Goal: Task Accomplishment & Management: Complete application form

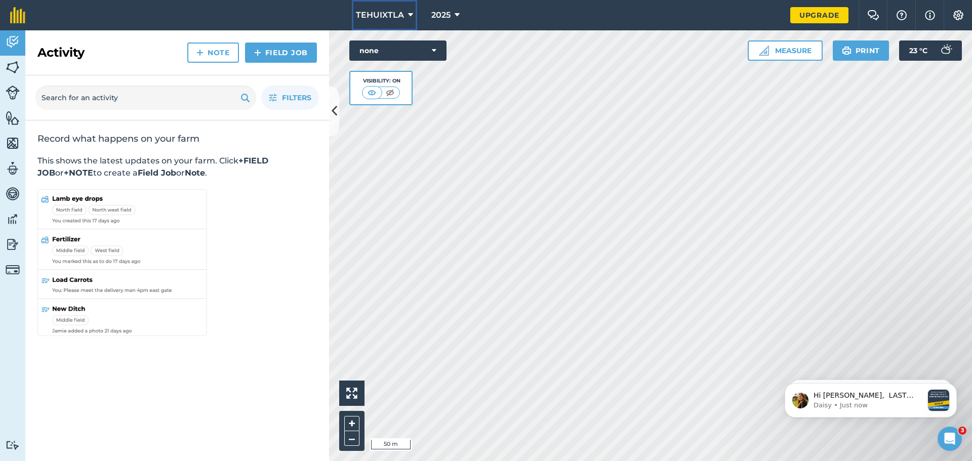
click at [404, 13] on button "TEHUIXTLA" at bounding box center [384, 15] width 65 height 30
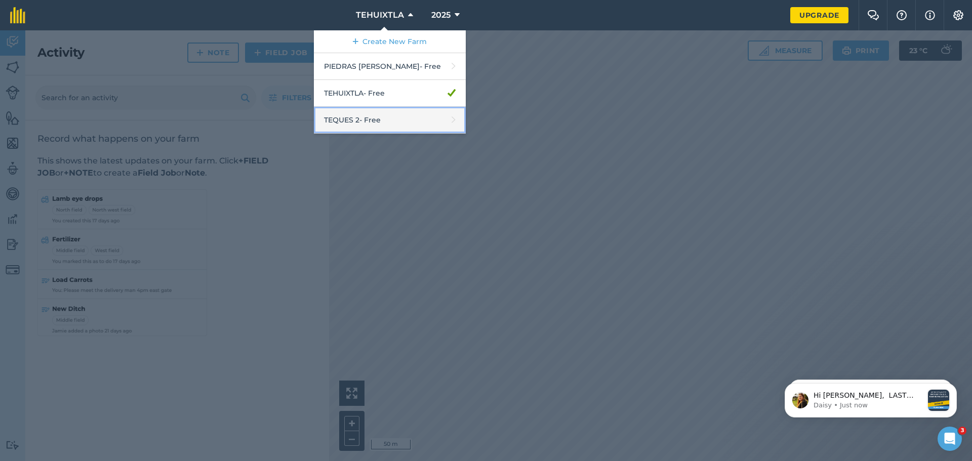
click at [374, 117] on link "TEQUES 2 - Free" at bounding box center [390, 120] width 152 height 27
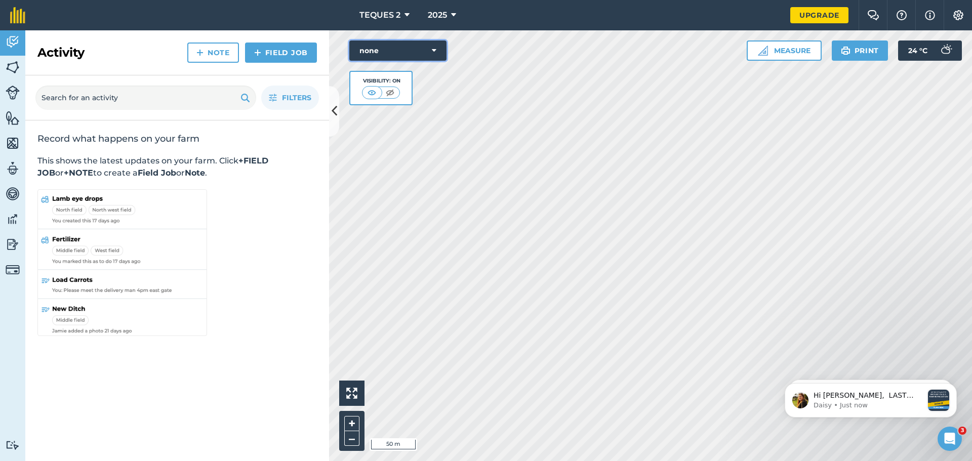
click at [435, 47] on icon at bounding box center [434, 51] width 5 height 10
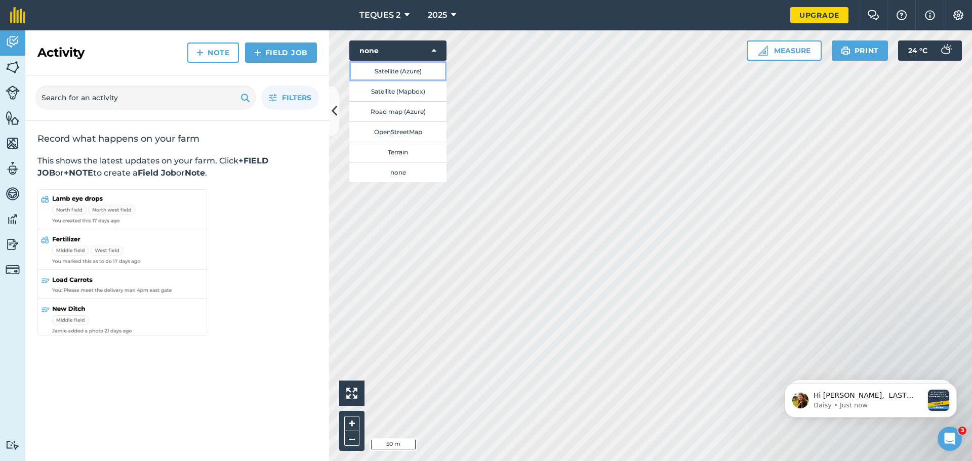
click at [417, 74] on button "Satellite (Azure)" at bounding box center [397, 71] width 97 height 20
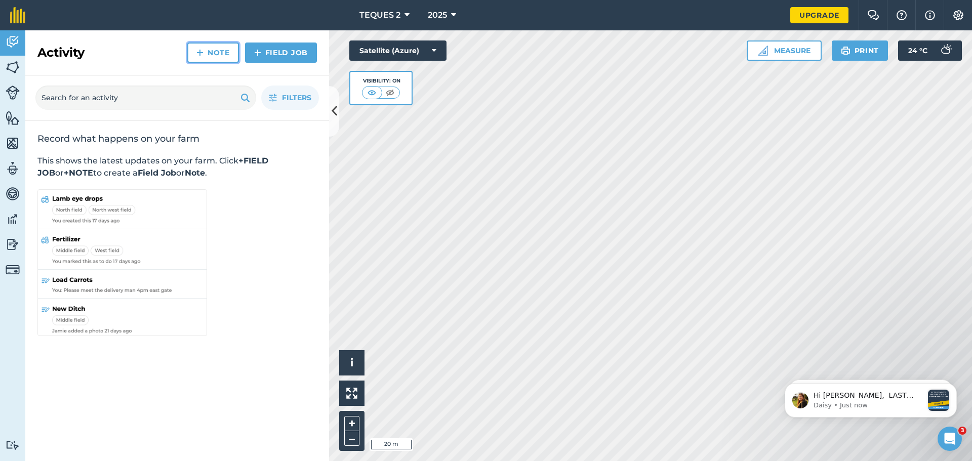
click at [216, 53] on link "Note" at bounding box center [213, 53] width 52 height 20
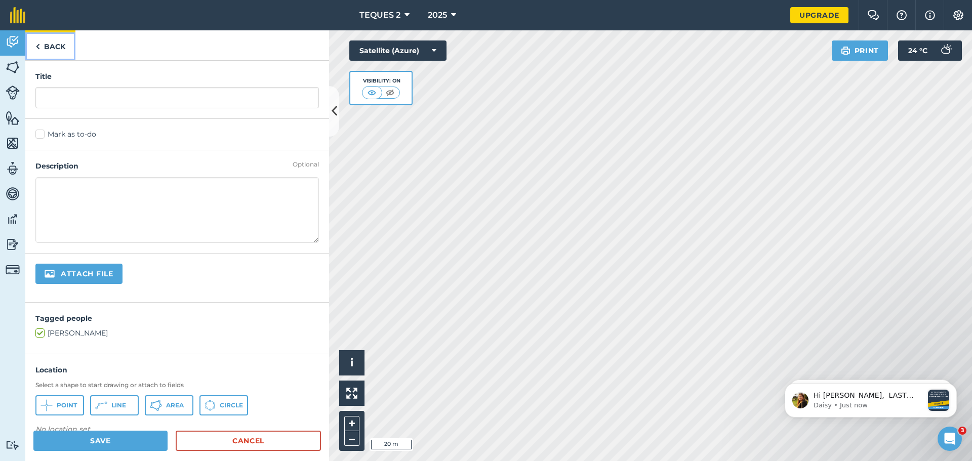
click at [37, 50] on img at bounding box center [37, 46] width 5 height 12
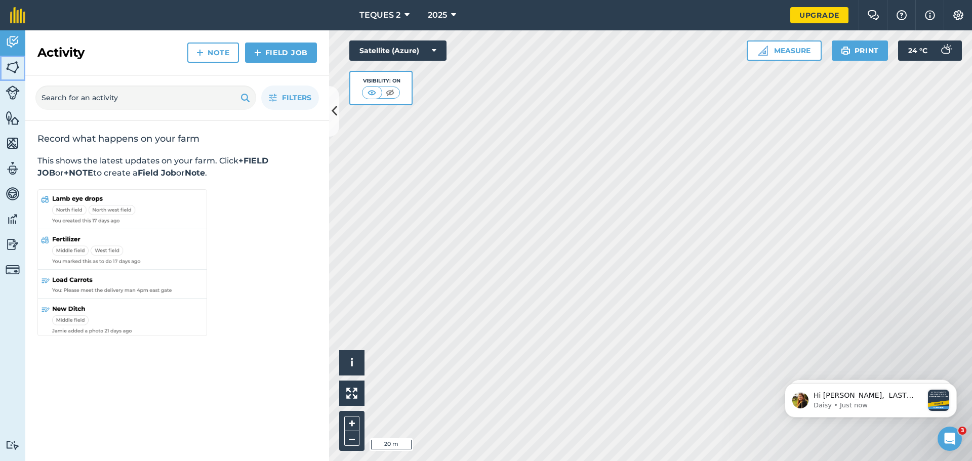
click at [10, 70] on img at bounding box center [13, 67] width 14 height 15
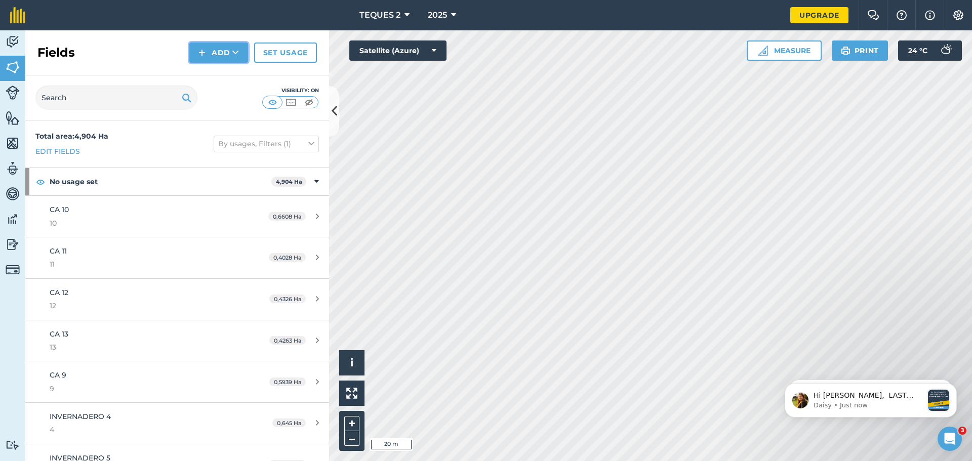
click at [222, 56] on button "Add" at bounding box center [218, 53] width 59 height 20
click at [213, 77] on link "Draw" at bounding box center [219, 75] width 56 height 22
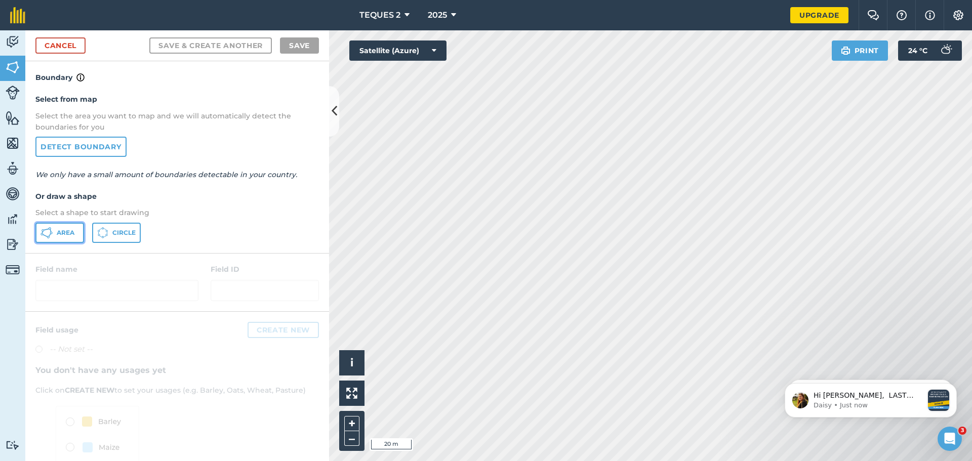
click at [68, 231] on span "Area" at bounding box center [66, 233] width 18 height 8
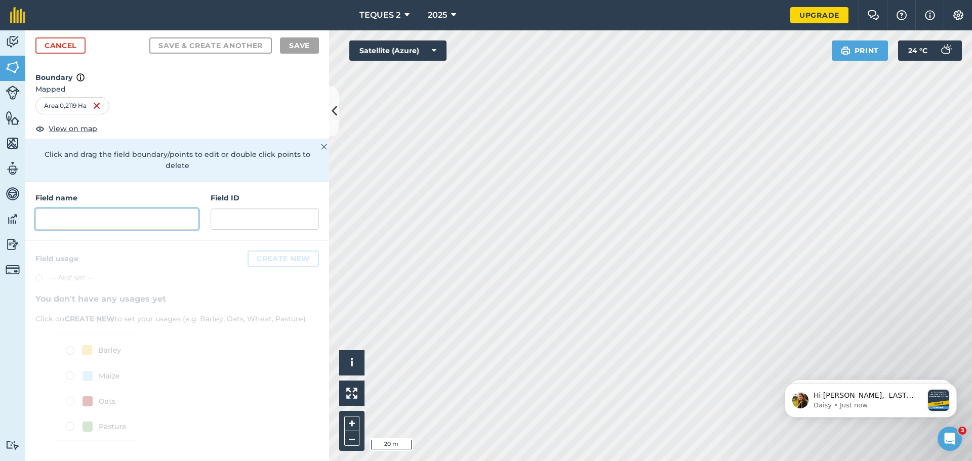
click at [83, 212] on input "text" at bounding box center [116, 218] width 163 height 21
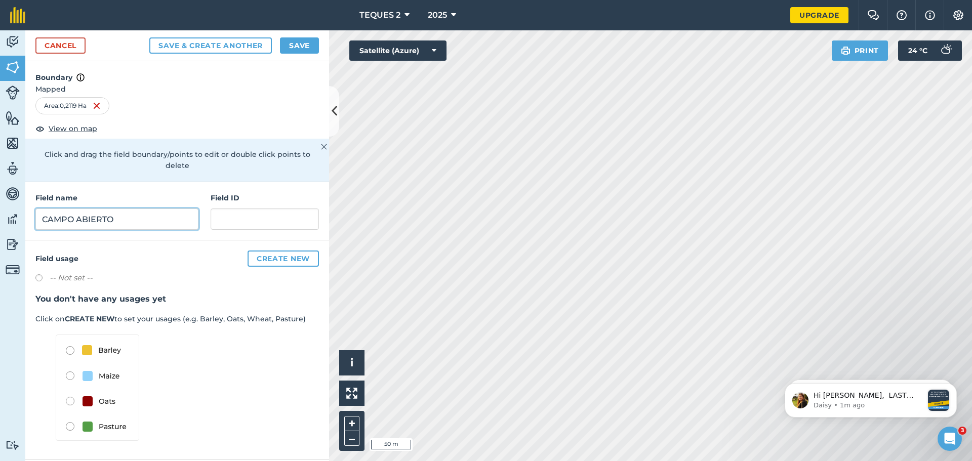
click at [125, 208] on input "CAMPO ABIERTO" at bounding box center [116, 218] width 163 height 21
type input "CAMPO ABIERTO 14"
click at [255, 208] on input "text" at bounding box center [265, 218] width 108 height 21
type input "CA14"
click at [149, 37] on button "Save & Create Another" at bounding box center [210, 45] width 122 height 16
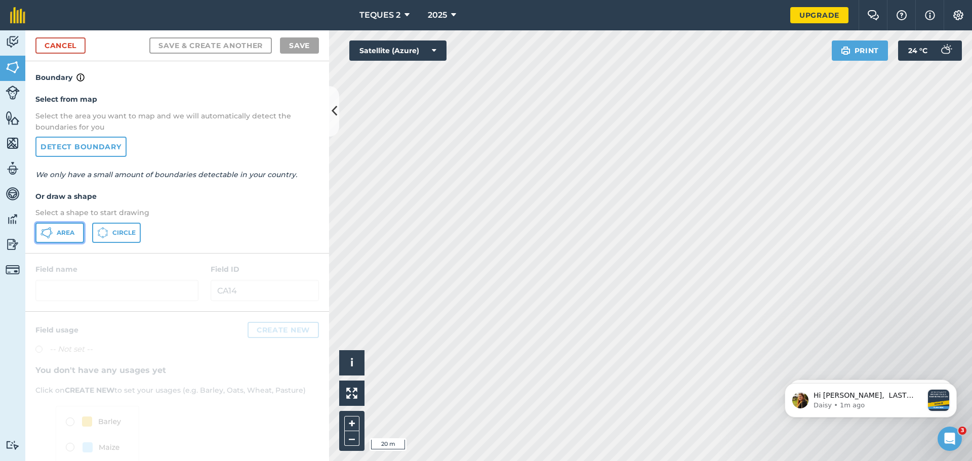
click at [65, 227] on button "Area" at bounding box center [59, 233] width 49 height 20
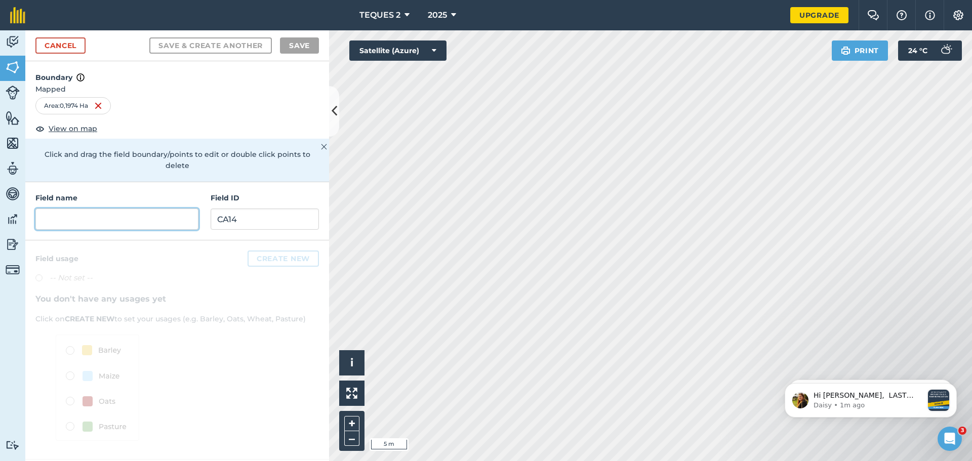
click at [87, 209] on input "text" at bounding box center [116, 218] width 163 height 21
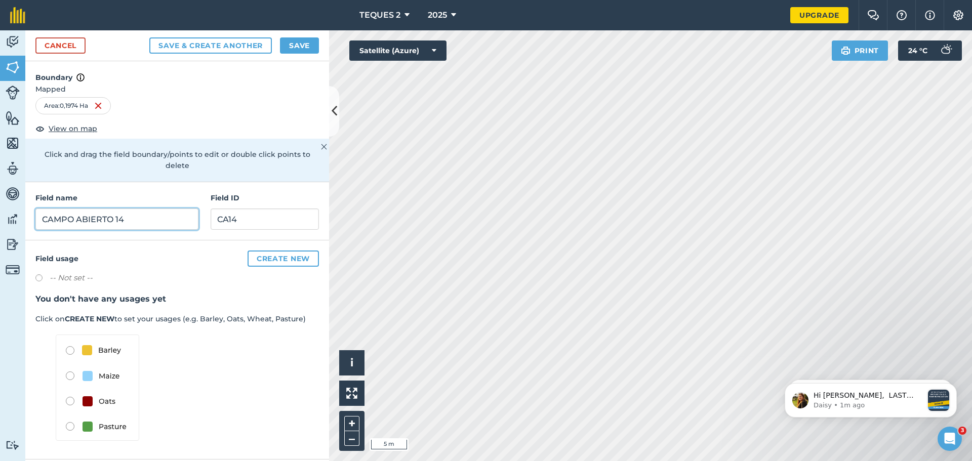
type input "CAMPO ABIERTO 14"
click at [237, 208] on input "CA14" at bounding box center [265, 218] width 108 height 21
type input "CA14"
click at [215, 45] on button "Save & Create Another" at bounding box center [210, 45] width 122 height 16
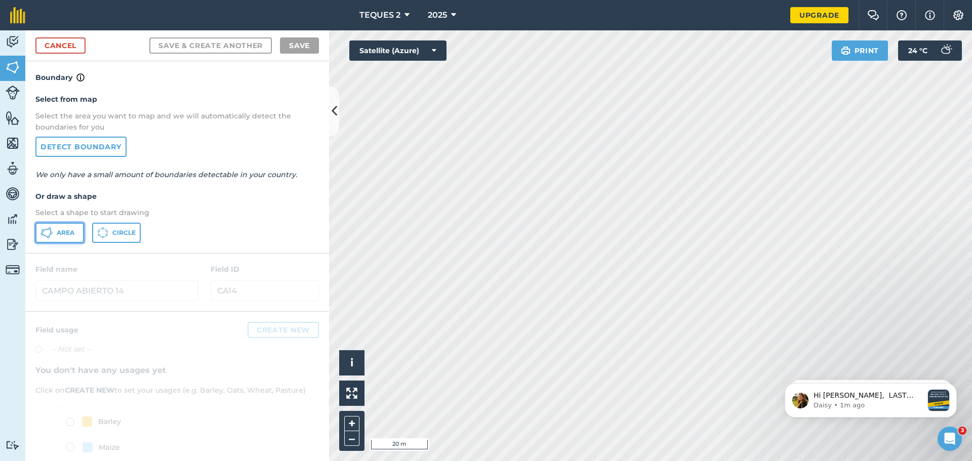
drag, startPoint x: 59, startPoint y: 225, endPoint x: 109, endPoint y: 228, distance: 49.7
click at [59, 225] on button "Area" at bounding box center [59, 233] width 49 height 20
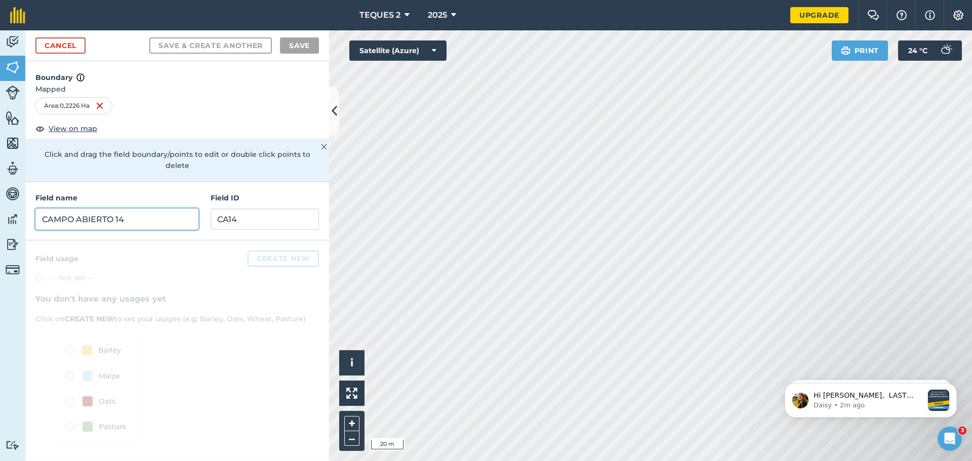
click at [139, 208] on input "CAMPO ABIERTO 14" at bounding box center [116, 218] width 163 height 21
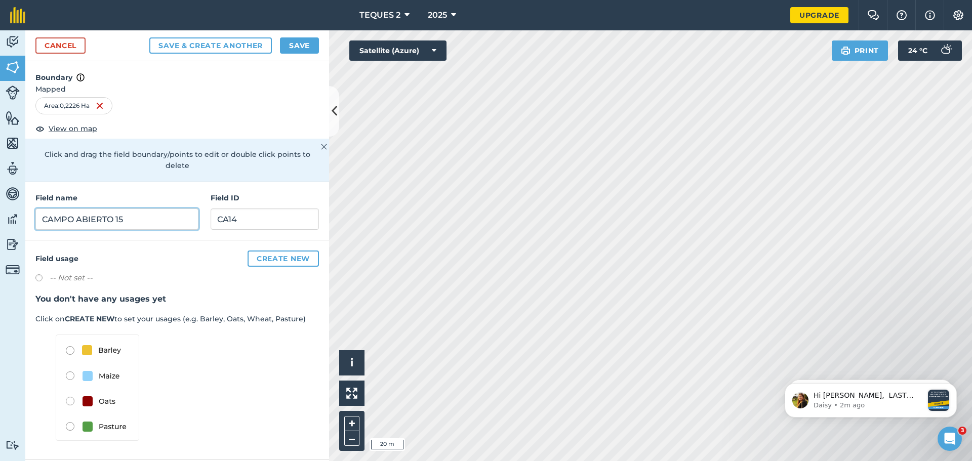
type input "CAMPO ABIERTO 15"
click at [262, 208] on input "CA14" at bounding box center [265, 218] width 108 height 21
type input "CA15"
click at [213, 39] on button "Save & Create Another" at bounding box center [210, 45] width 122 height 16
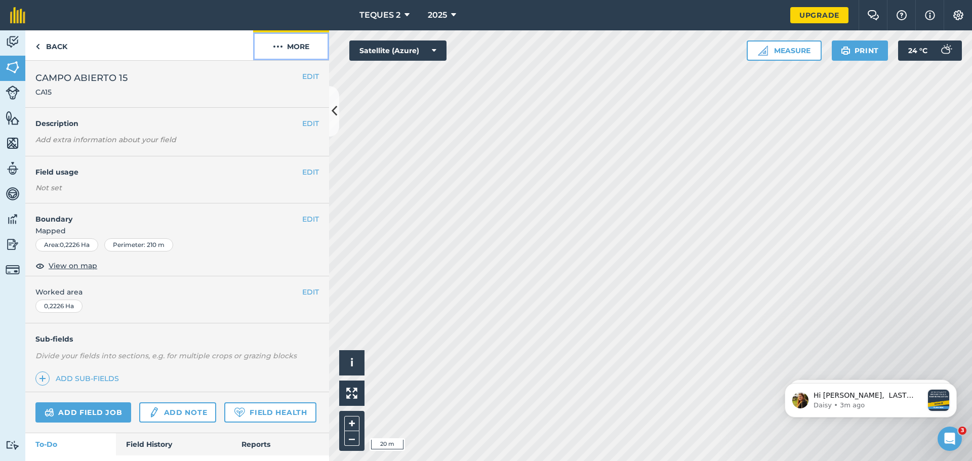
click at [274, 50] on img at bounding box center [278, 46] width 10 height 12
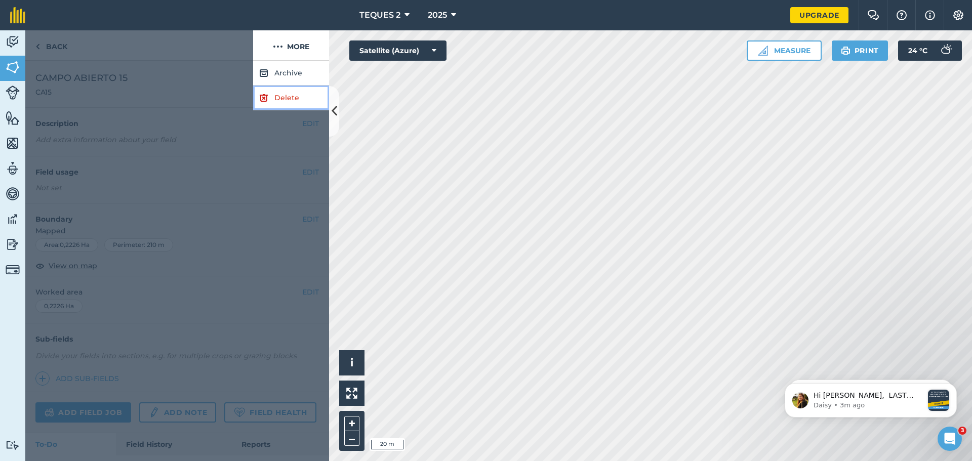
click at [273, 97] on link "Delete" at bounding box center [291, 98] width 76 height 25
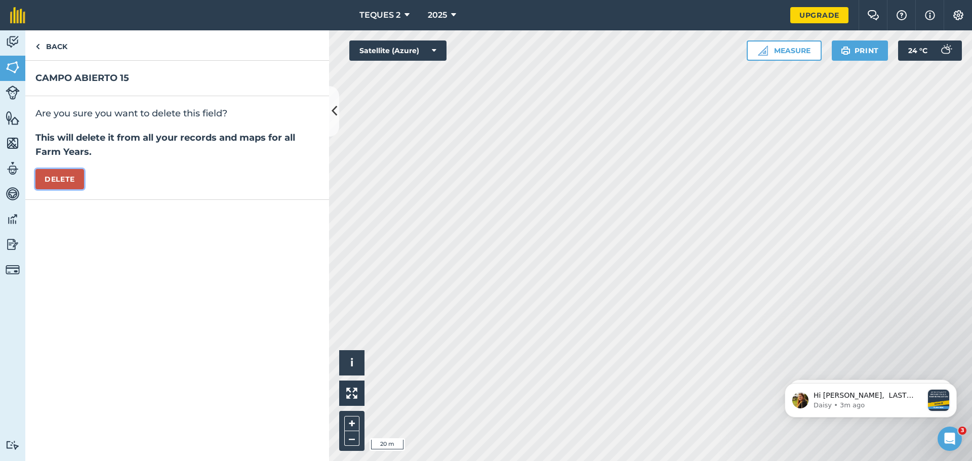
click at [58, 181] on button "Delete" at bounding box center [59, 179] width 49 height 20
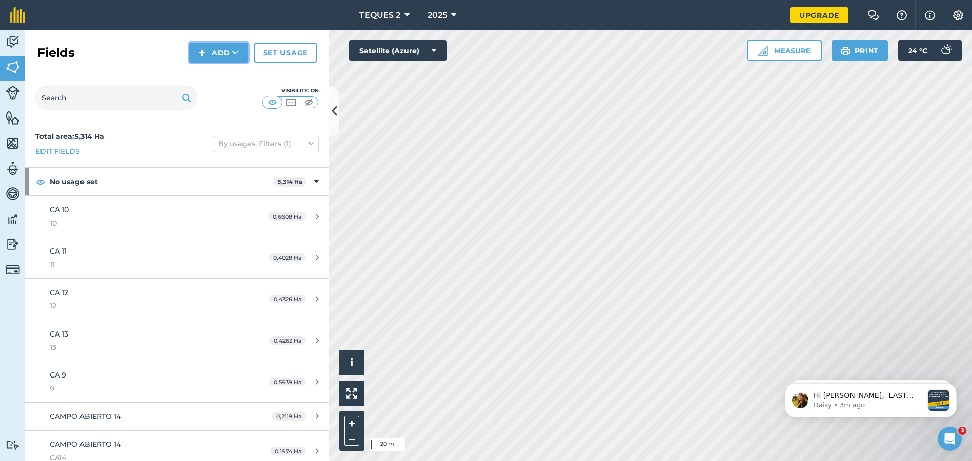
click at [204, 56] on img at bounding box center [201, 53] width 7 height 12
click at [223, 79] on link "Draw" at bounding box center [219, 75] width 56 height 22
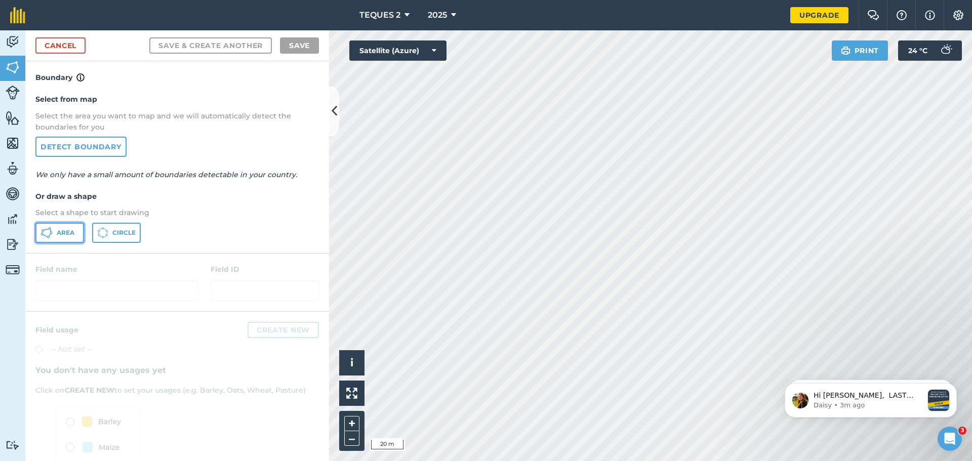
click at [53, 233] on button "Area" at bounding box center [59, 233] width 49 height 20
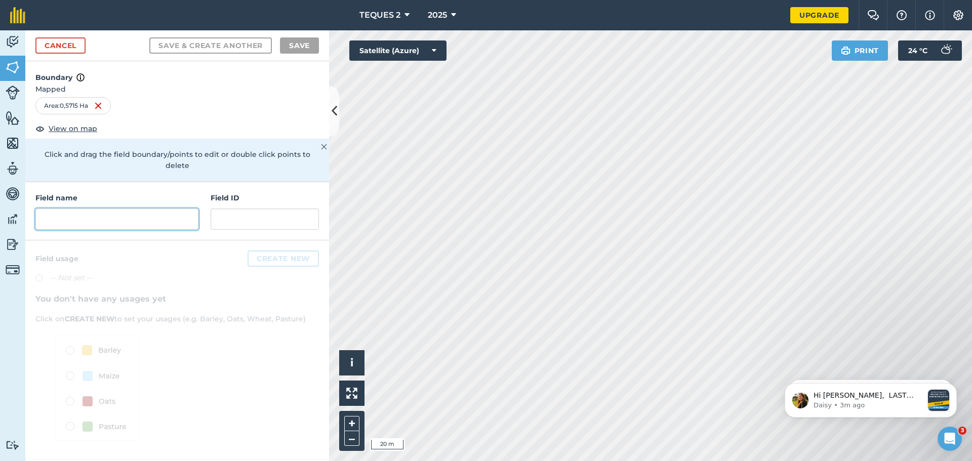
click at [62, 208] on input "text" at bounding box center [116, 218] width 163 height 21
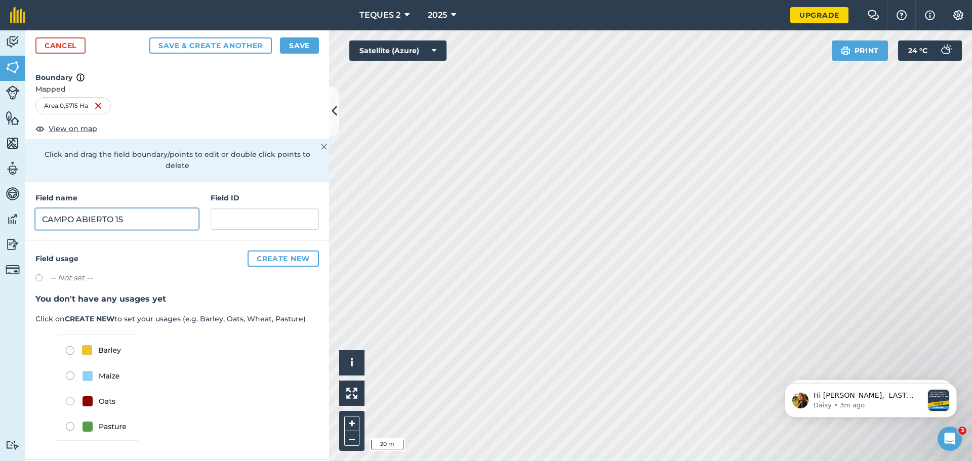
type input "CAMPO ABIERTO 15"
click at [149, 37] on button "Save & Create Another" at bounding box center [210, 45] width 122 height 16
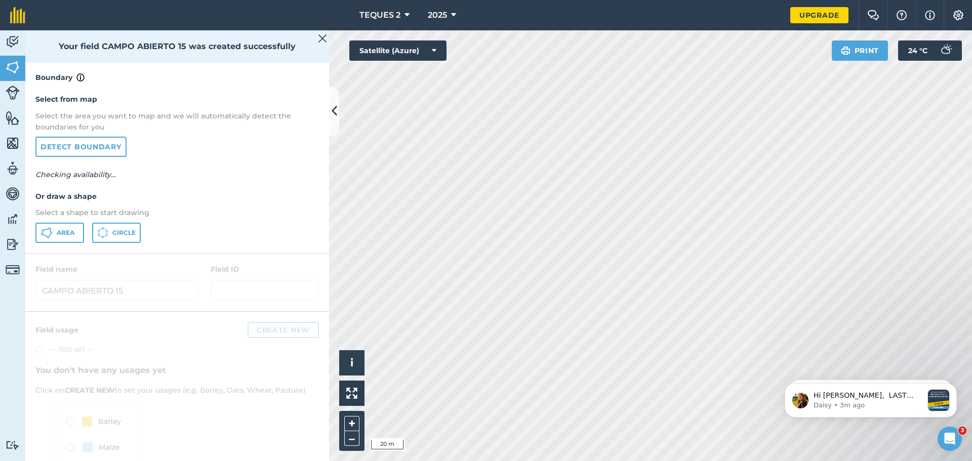
click at [225, 208] on p "Select a shape to start drawing" at bounding box center [176, 212] width 283 height 11
click at [57, 234] on span "Area" at bounding box center [66, 233] width 18 height 8
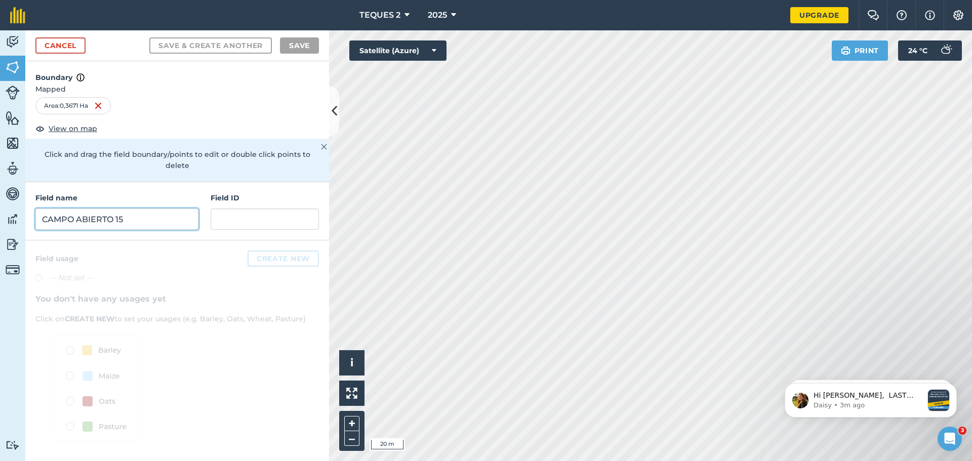
click at [93, 208] on input "CAMPO ABIERTO 15" at bounding box center [116, 218] width 163 height 21
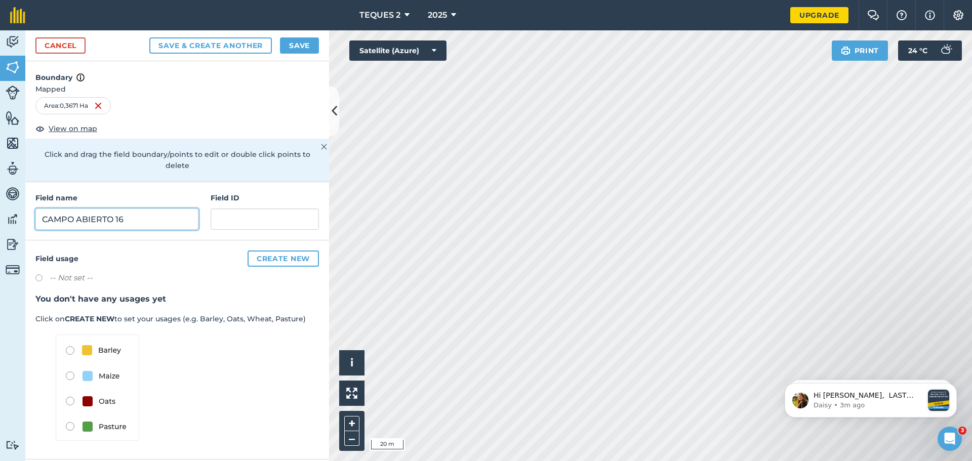
type input "CAMPO ABIERTO 16"
click at [225, 208] on input "text" at bounding box center [265, 218] width 108 height 21
type input "CA16"
click at [149, 37] on button "Save & Create Another" at bounding box center [210, 45] width 122 height 16
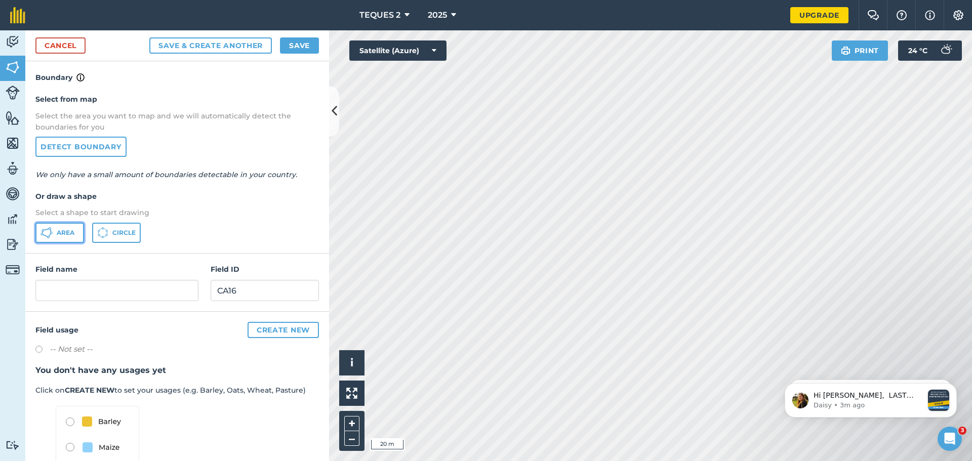
click at [54, 228] on button "Area" at bounding box center [59, 233] width 49 height 20
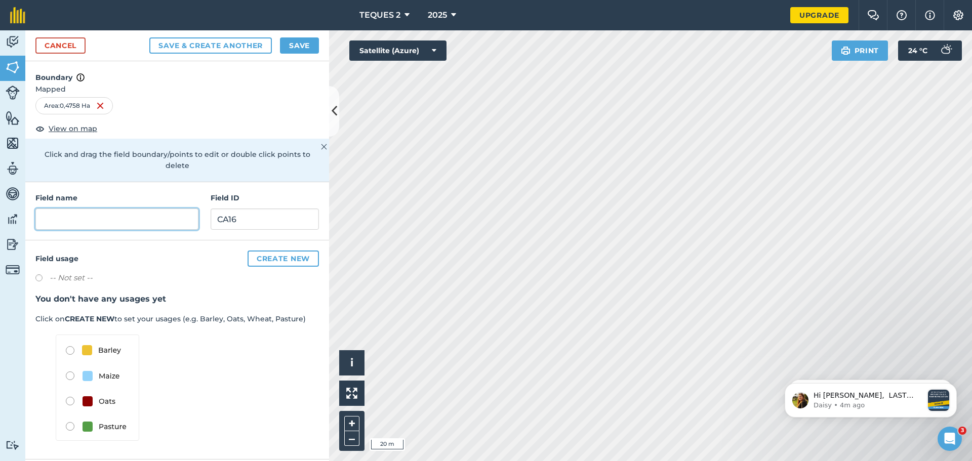
click at [153, 208] on input "text" at bounding box center [116, 218] width 163 height 21
type input "CAMPO ABIERTO 18"
click at [230, 208] on input "CA16" at bounding box center [265, 218] width 108 height 21
type input "CA18"
click at [199, 45] on button "Save & Create Another" at bounding box center [210, 45] width 122 height 16
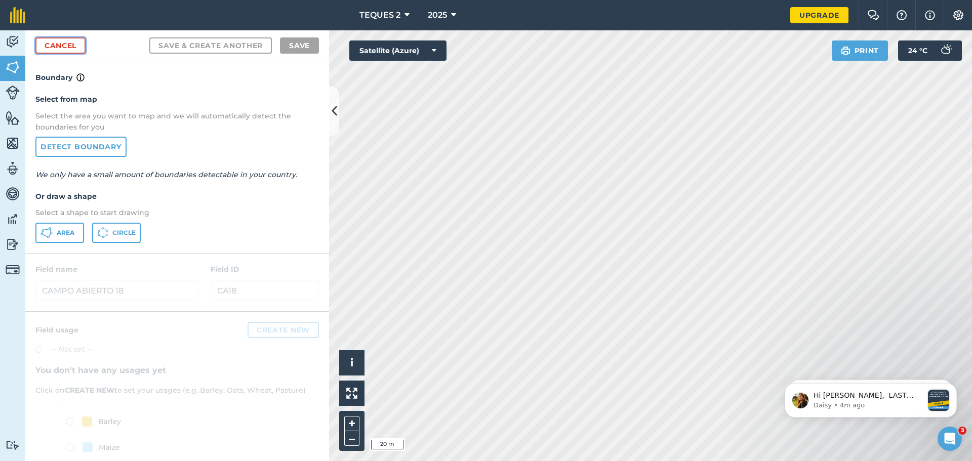
click at [73, 49] on link "Cancel" at bounding box center [60, 45] width 50 height 16
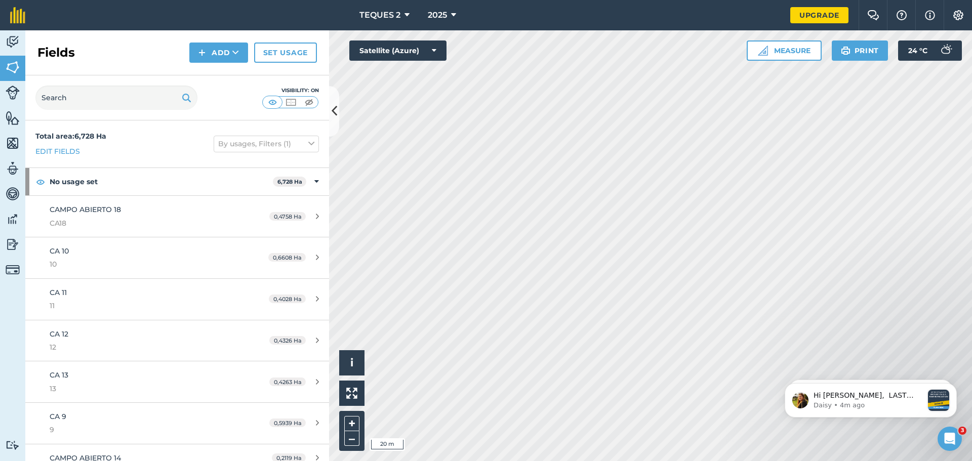
click at [142, 148] on div "Total area : 6,728 Ha Edit fields By usages, Filters (1)" at bounding box center [177, 143] width 304 height 47
